Goal: Task Accomplishment & Management: Use online tool/utility

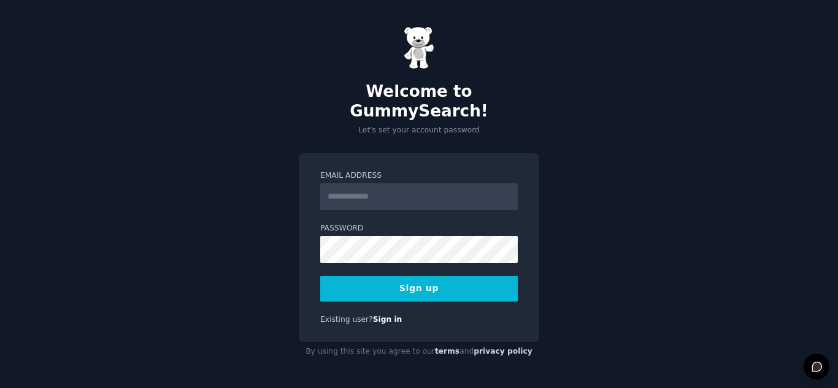
click at [397, 186] on input "Email Address" at bounding box center [418, 196] width 197 height 27
type input "**********"
click at [388, 285] on button "Sign up" at bounding box center [418, 289] width 197 height 26
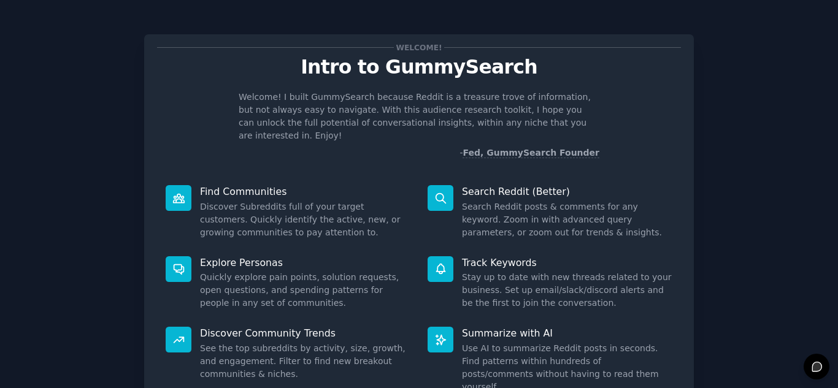
scroll to position [92, 0]
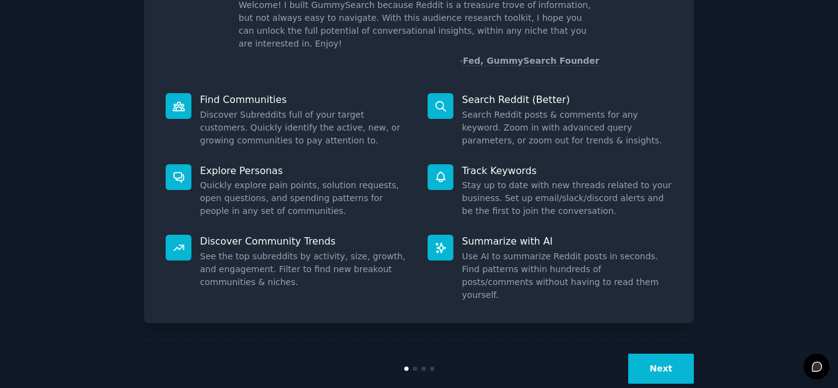
click at [682, 354] on button "Next" at bounding box center [661, 369] width 66 height 30
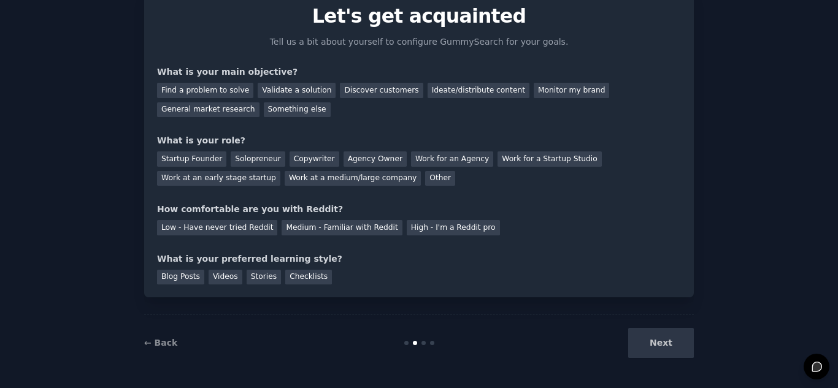
scroll to position [51, 0]
click at [175, 93] on div "Find a problem to solve" at bounding box center [205, 90] width 96 height 15
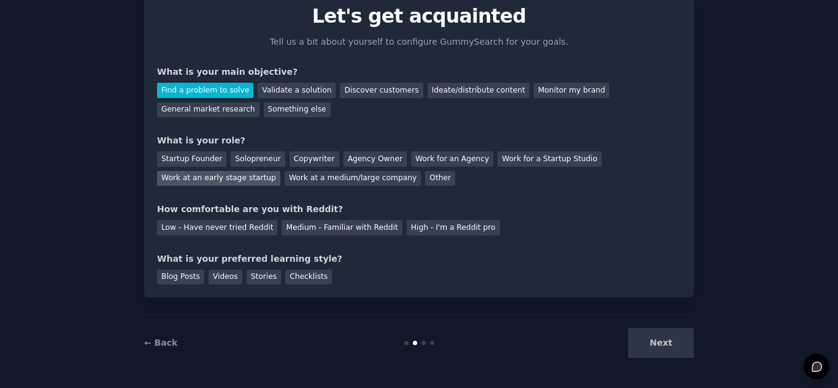
click at [280, 171] on div "Work at an early stage startup" at bounding box center [218, 178] width 123 height 15
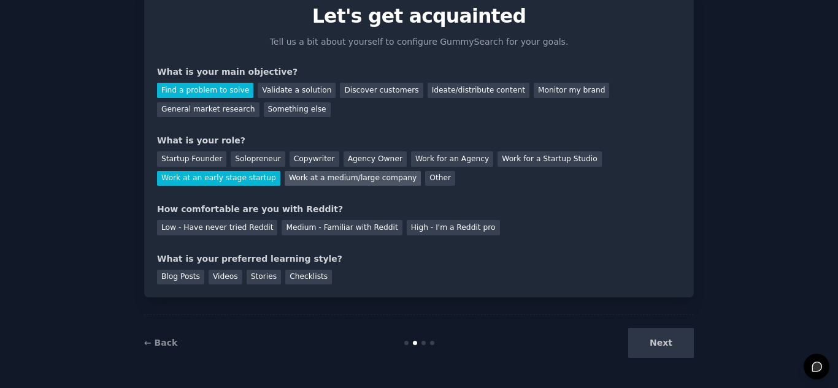
click at [285, 182] on div "Work at a medium/large company" at bounding box center [353, 178] width 136 height 15
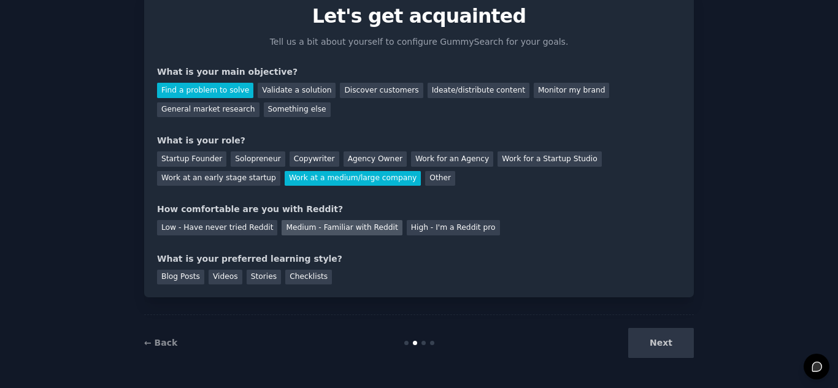
click at [289, 232] on div "Medium - Familiar with Reddit" at bounding box center [341, 227] width 120 height 15
click at [310, 283] on div "Checklists" at bounding box center [308, 277] width 47 height 15
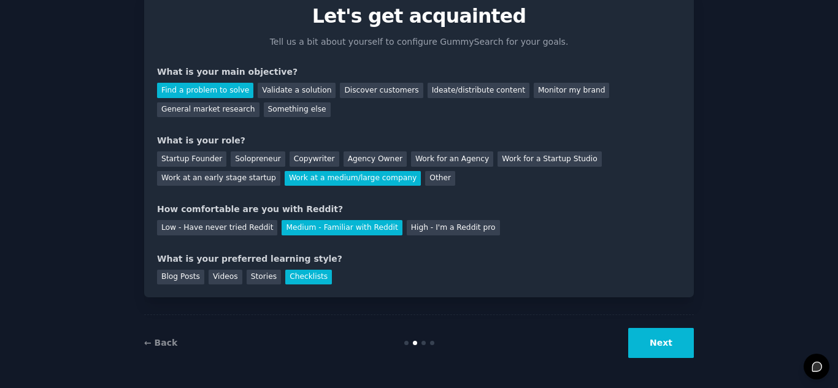
click at [664, 345] on button "Next" at bounding box center [661, 343] width 66 height 30
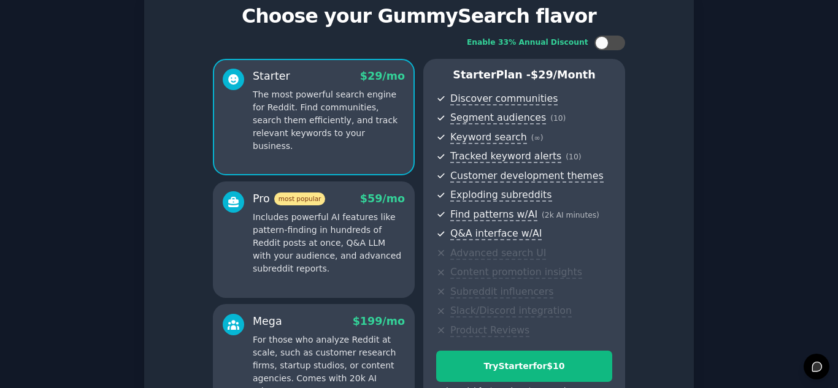
scroll to position [200, 0]
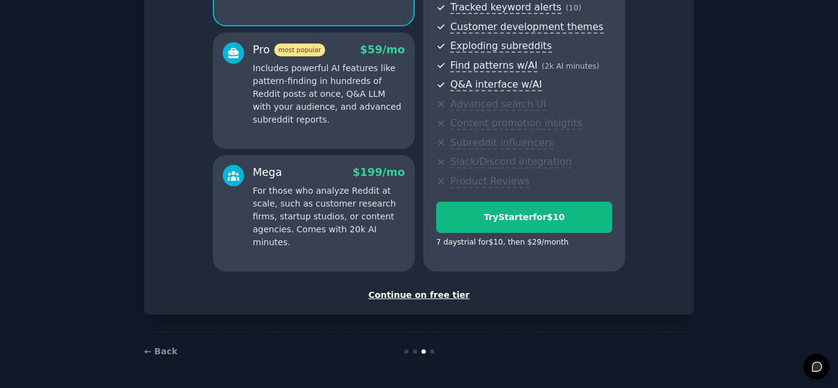
click at [403, 294] on div "Continue on free tier" at bounding box center [419, 295] width 524 height 13
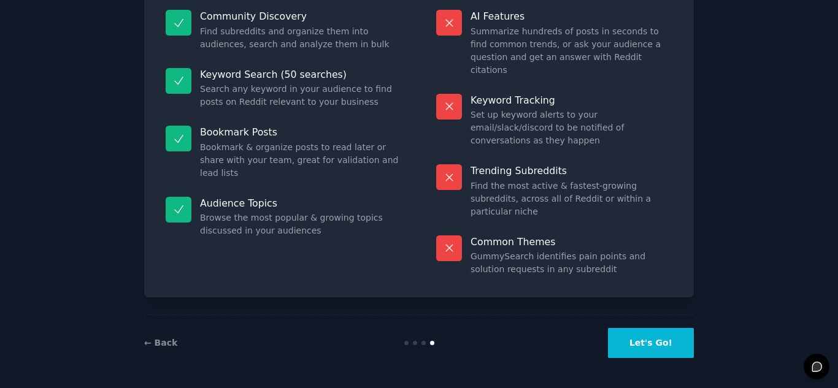
scroll to position [90, 0]
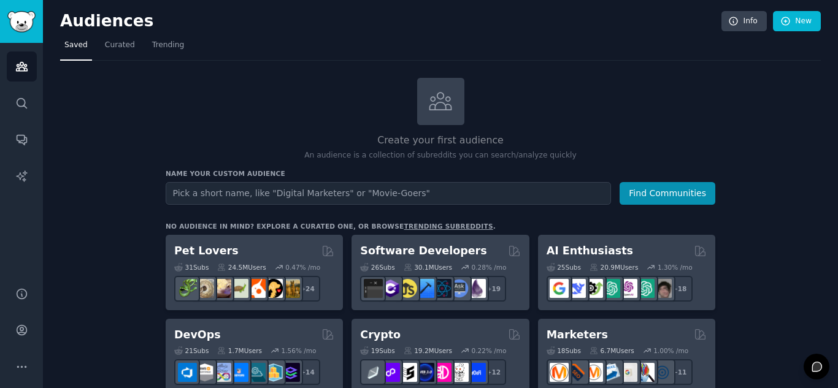
click at [329, 195] on input "text" at bounding box center [388, 193] width 445 height 23
type input "Best BPO company"
click at [619, 182] on button "Find Communities" at bounding box center [667, 193] width 96 height 23
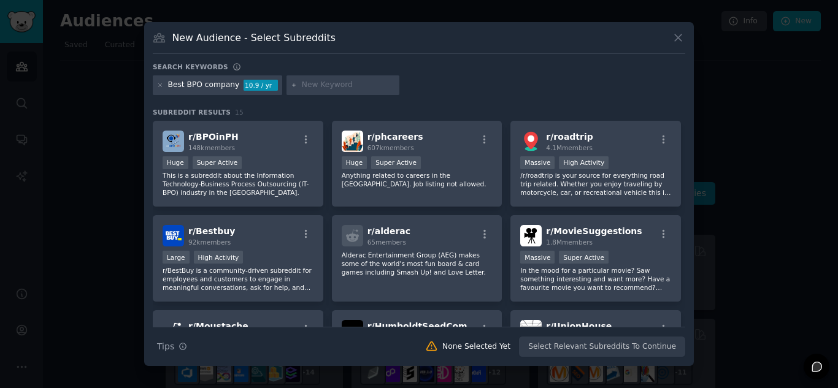
click at [680, 36] on icon at bounding box center [678, 38] width 7 height 7
